Goal: Task Accomplishment & Management: Use online tool/utility

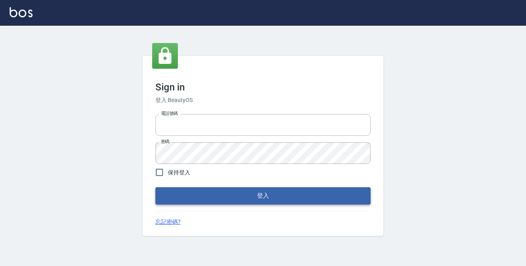
type input "0229470385"
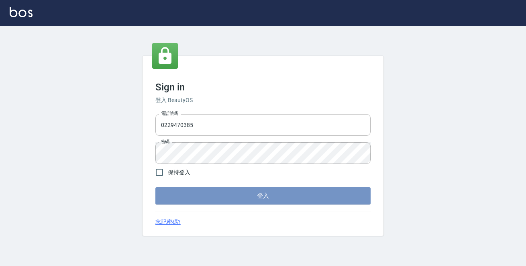
click at [241, 188] on button "登入" at bounding box center [263, 195] width 215 height 17
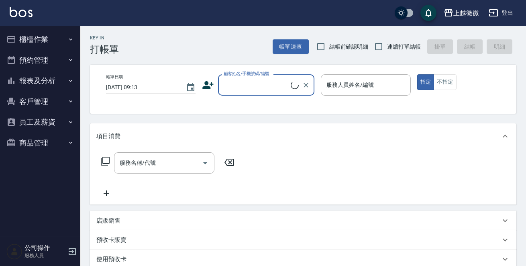
click at [53, 33] on button "櫃檯作業" at bounding box center [40, 39] width 74 height 21
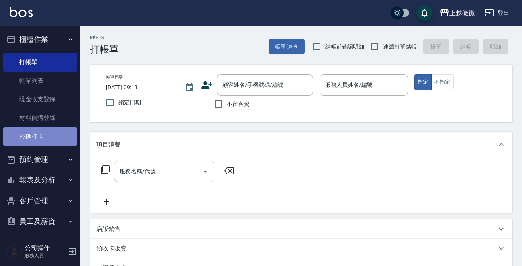
click at [44, 138] on link "掃碼打卡" at bounding box center [40, 136] width 74 height 18
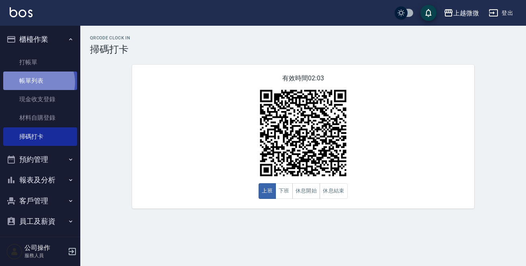
click at [38, 82] on link "帳單列表" at bounding box center [40, 81] width 74 height 18
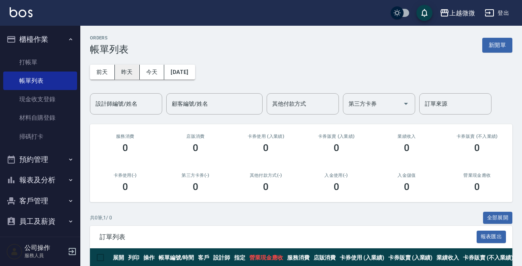
click at [135, 76] on button "昨天" at bounding box center [127, 72] width 25 height 15
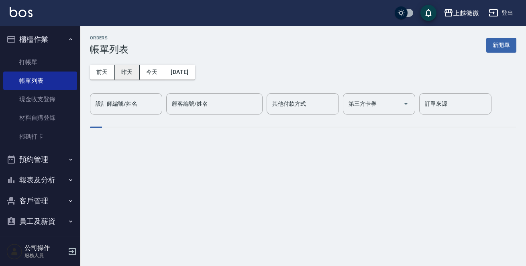
click at [129, 74] on button "昨天" at bounding box center [127, 72] width 25 height 15
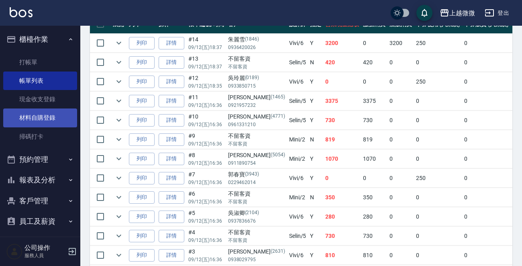
scroll to position [227, 0]
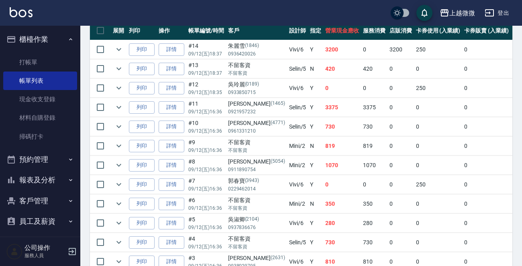
click at [46, 32] on button "櫃檯作業" at bounding box center [40, 39] width 74 height 21
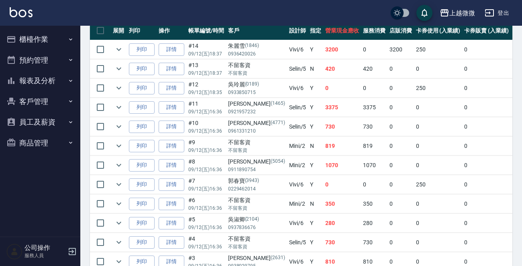
click at [46, 84] on button "報表及分析" at bounding box center [40, 80] width 74 height 21
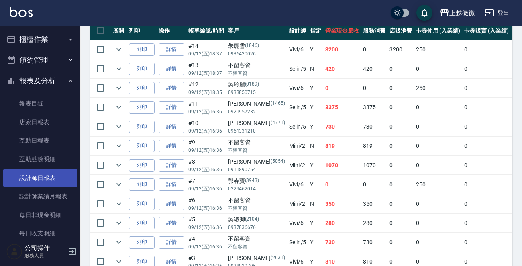
click at [47, 175] on link "設計師日報表" at bounding box center [40, 178] width 74 height 18
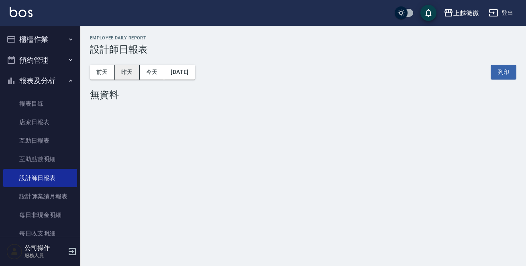
click at [117, 74] on button "昨天" at bounding box center [127, 72] width 25 height 15
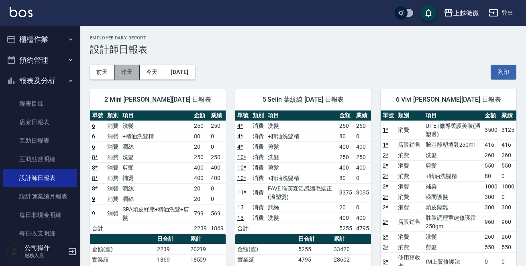
click at [122, 74] on button "昨天" at bounding box center [127, 72] width 25 height 15
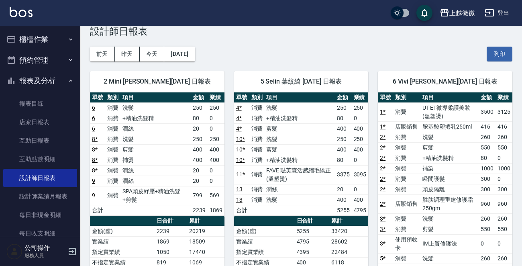
scroll to position [4, 0]
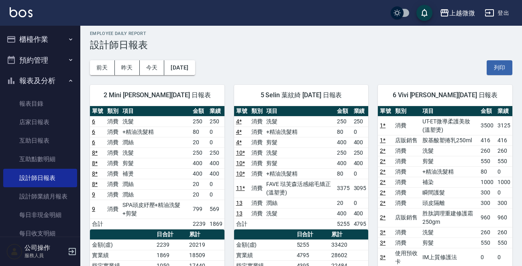
click at [56, 80] on button "報表及分析" at bounding box center [40, 80] width 74 height 21
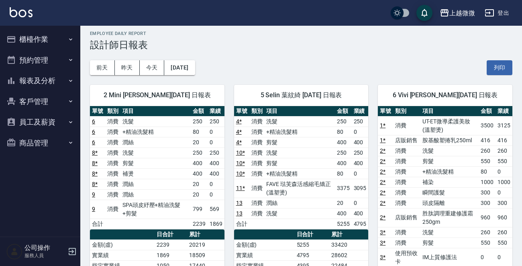
click at [49, 32] on button "櫃檯作業" at bounding box center [40, 39] width 74 height 21
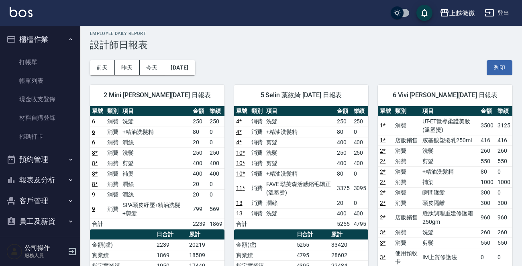
click at [45, 50] on ul "打帳單 帳單列表 現金收支登錄 材料自購登錄 掃碼打卡" at bounding box center [40, 99] width 74 height 99
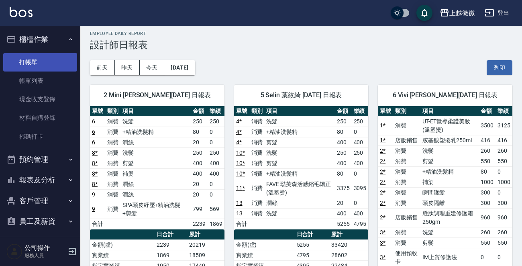
click at [37, 56] on link "打帳單" at bounding box center [40, 62] width 74 height 18
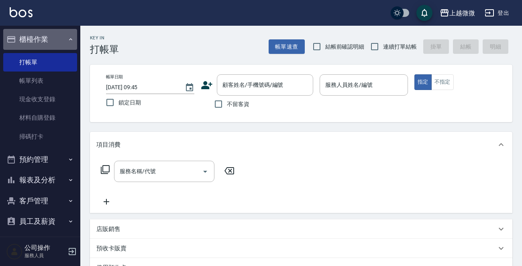
click at [52, 39] on button "櫃檯作業" at bounding box center [40, 39] width 74 height 21
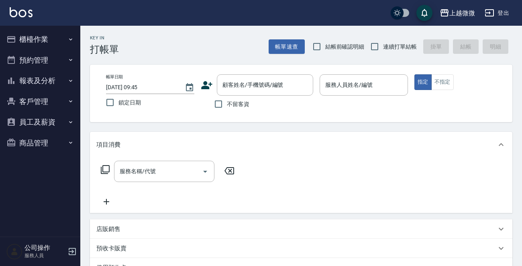
click at [38, 36] on button "櫃檯作業" at bounding box center [40, 39] width 74 height 21
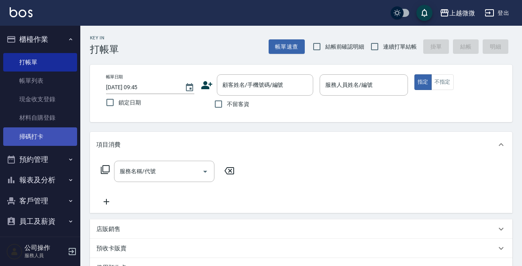
click at [39, 131] on link "掃碼打卡" at bounding box center [40, 136] width 74 height 18
